Goal: Information Seeking & Learning: Learn about a topic

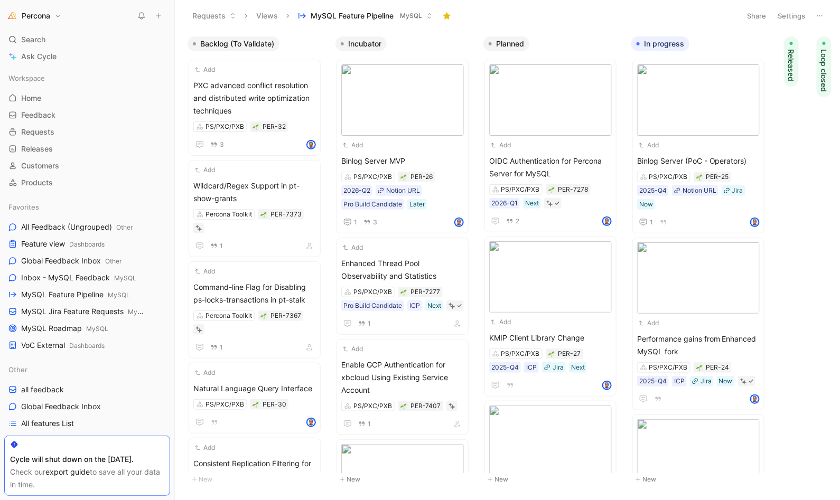
click at [58, 294] on span "MySQL Feature Pipeline MySQL" at bounding box center [75, 294] width 109 height 11
click at [59, 294] on span "MySQL Feature Pipeline MySQL" at bounding box center [75, 294] width 109 height 11
click at [391, 155] on span "Binlog Server MVP" at bounding box center [402, 161] width 123 height 13
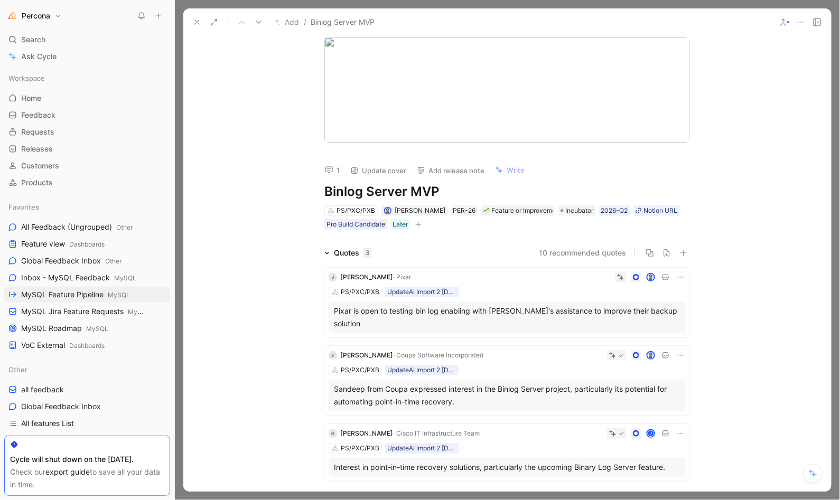
click at [193, 20] on icon at bounding box center [197, 22] width 8 height 8
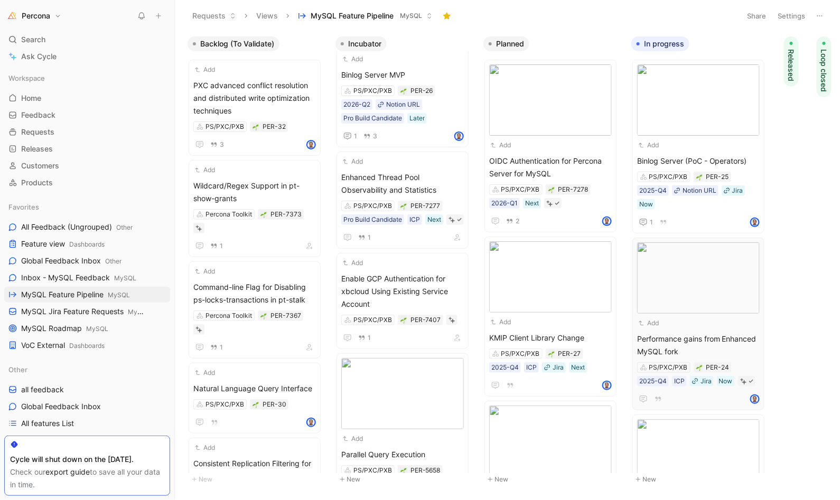
scroll to position [342, 0]
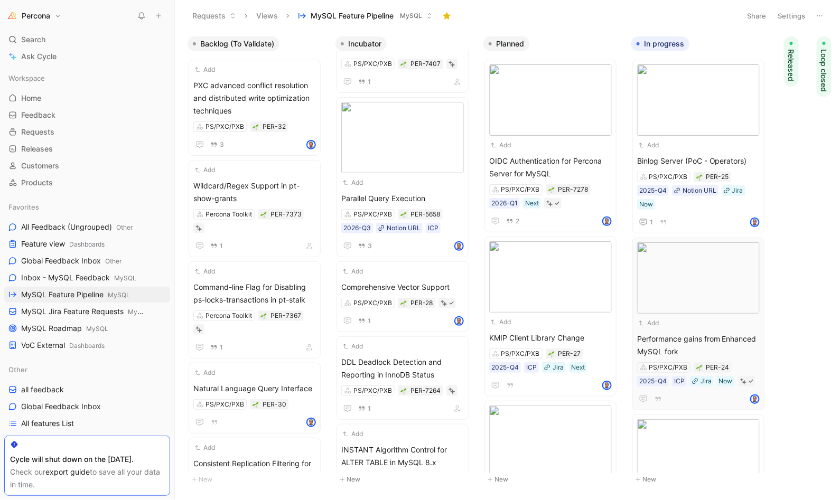
click at [404, 204] on span "Parallel Query Execution" at bounding box center [402, 198] width 123 height 13
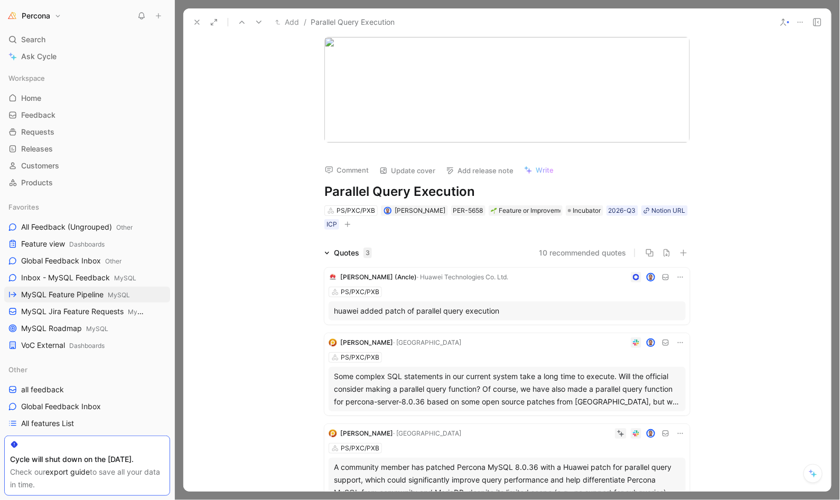
scroll to position [102, 0]
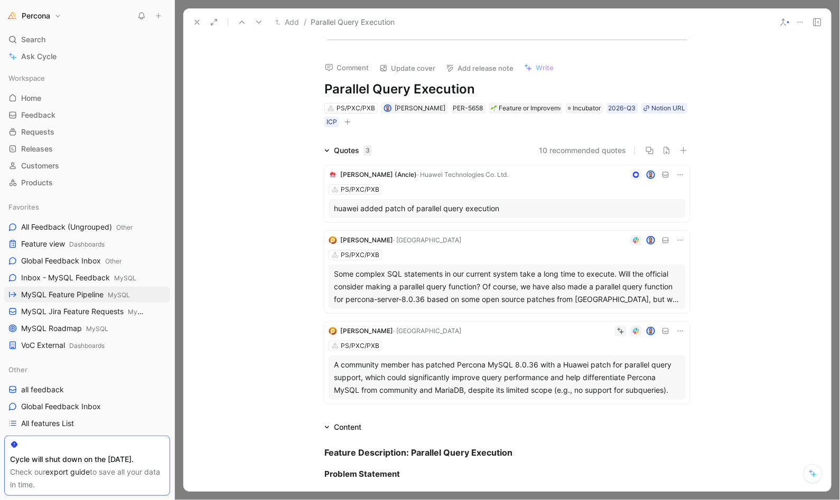
click at [197, 20] on icon at bounding box center [197, 22] width 8 height 8
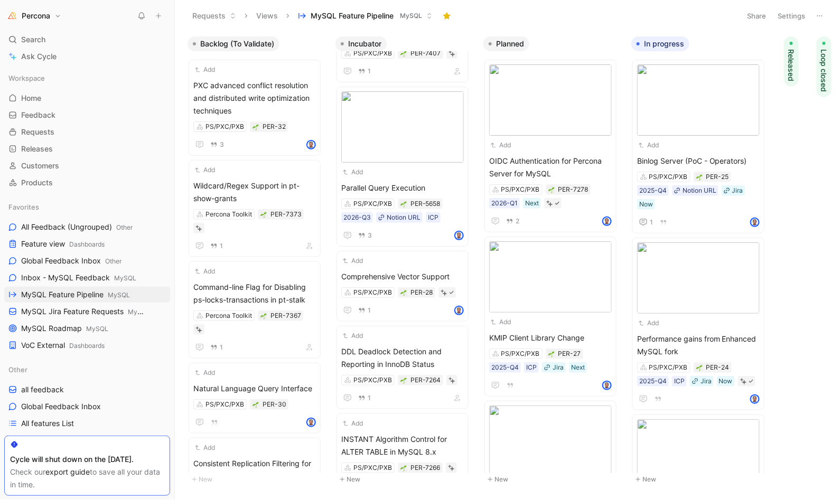
scroll to position [354, 0]
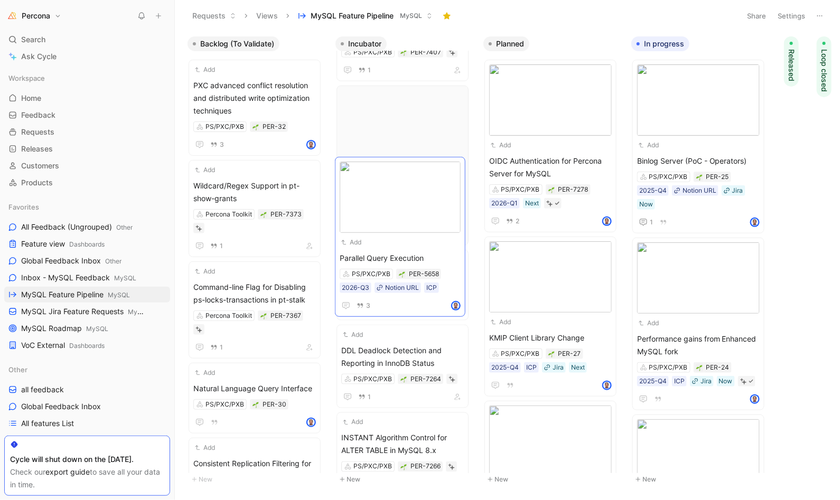
drag, startPoint x: 407, startPoint y: 254, endPoint x: 404, endPoint y: 304, distance: 49.7
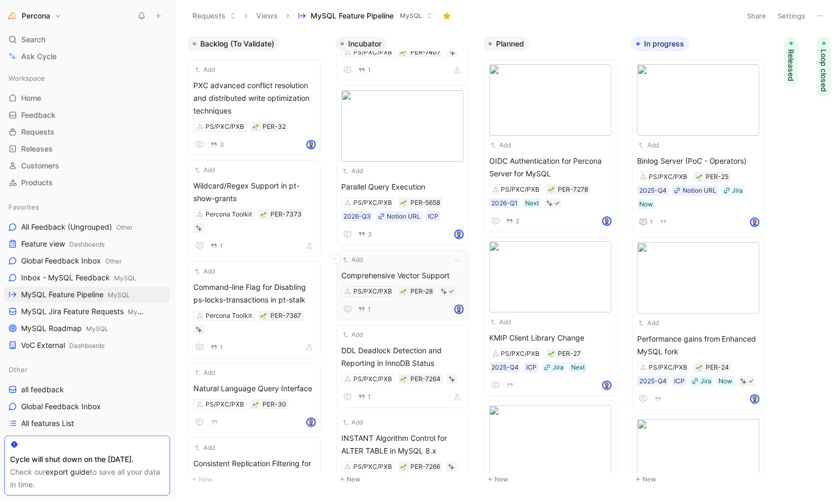
click at [400, 265] on div "Add" at bounding box center [395, 260] width 109 height 11
